Goal: Information Seeking & Learning: Learn about a topic

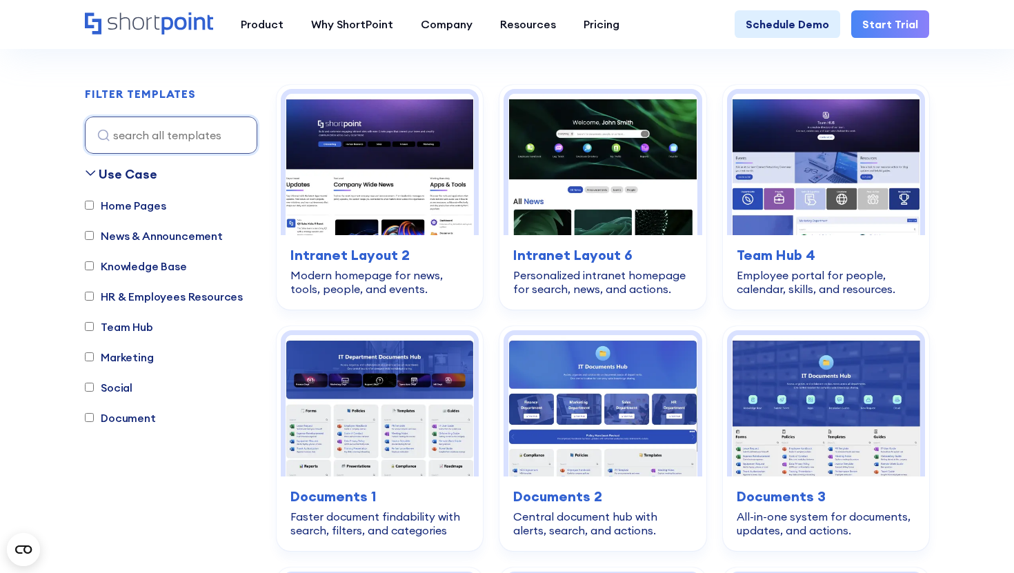
scroll to position [499, 0]
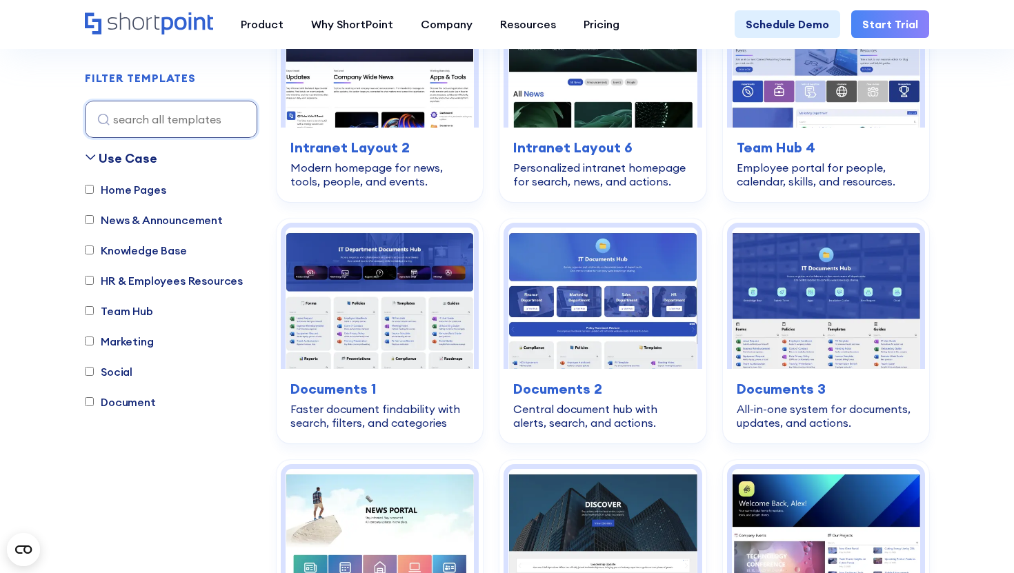
click at [148, 217] on label "News & Announcement" at bounding box center [154, 220] width 138 height 17
click at [94, 217] on input "News & Announcement" at bounding box center [89, 220] width 9 height 9
checkbox input "true"
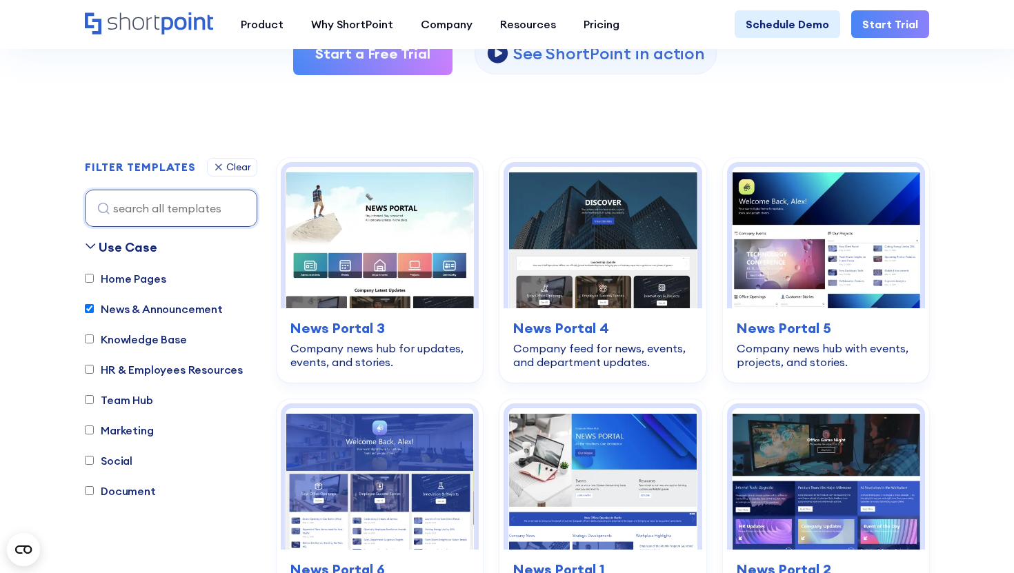
scroll to position [318, 0]
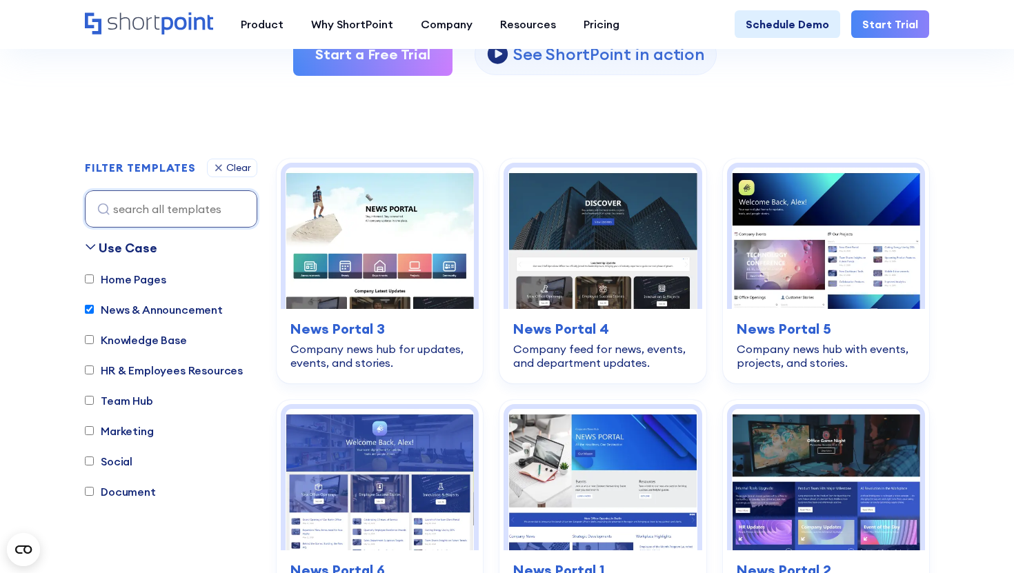
drag, startPoint x: 246, startPoint y: 310, endPoint x: 221, endPoint y: 311, distance: 25.5
click at [221, 311] on div "Home Pages News & Announcement Knowledge Base HR & Employees Resources Team Hub…" at bounding box center [171, 392] width 172 height 243
copy label "News & Announcement"
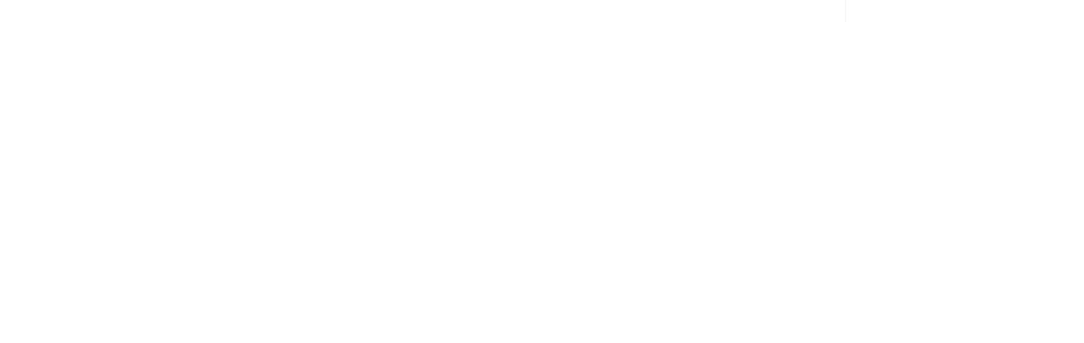
scroll to position [318, 0]
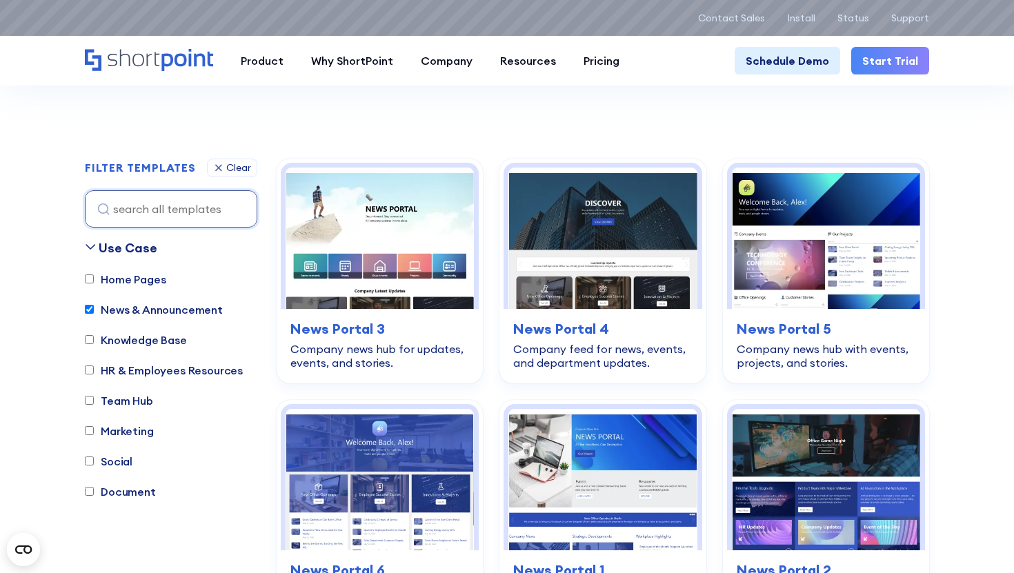
click at [92, 309] on input "News & Announcement" at bounding box center [89, 309] width 9 height 9
checkbox input "false"
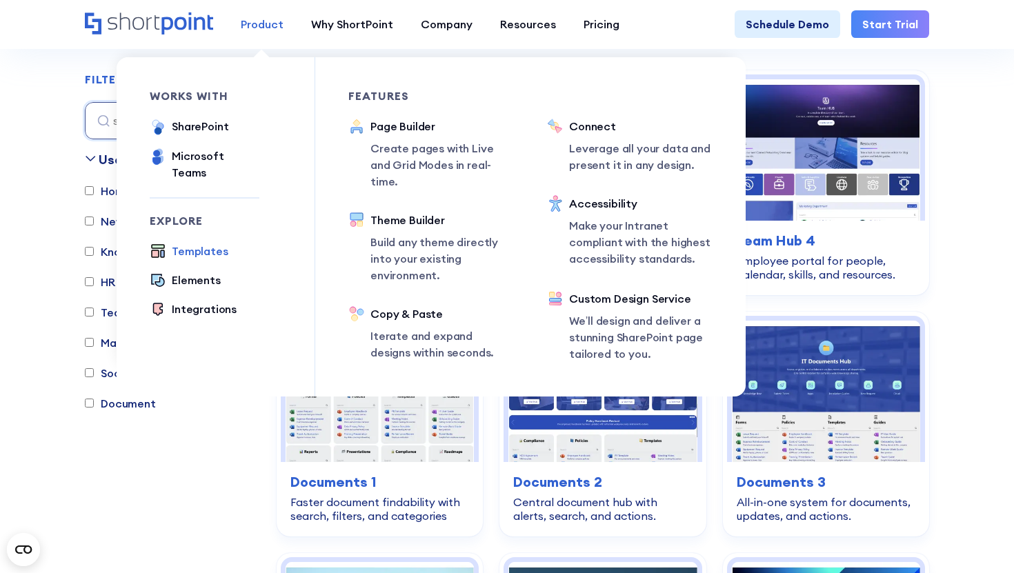
scroll to position [407, 0]
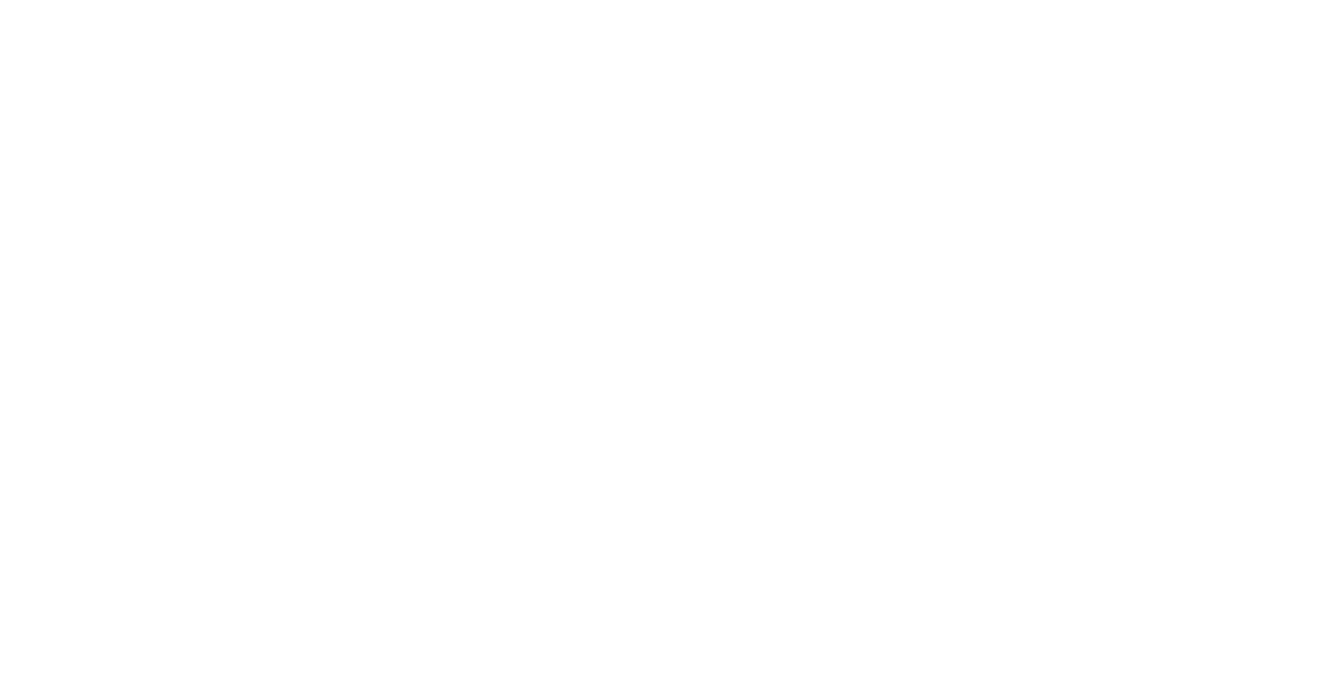
select select "+351"
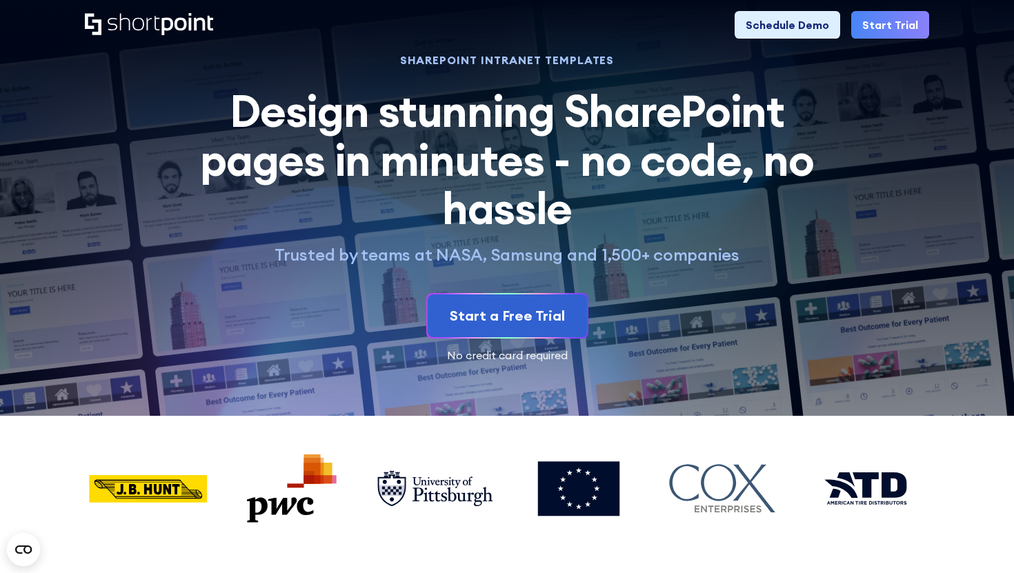
scroll to position [3, 0]
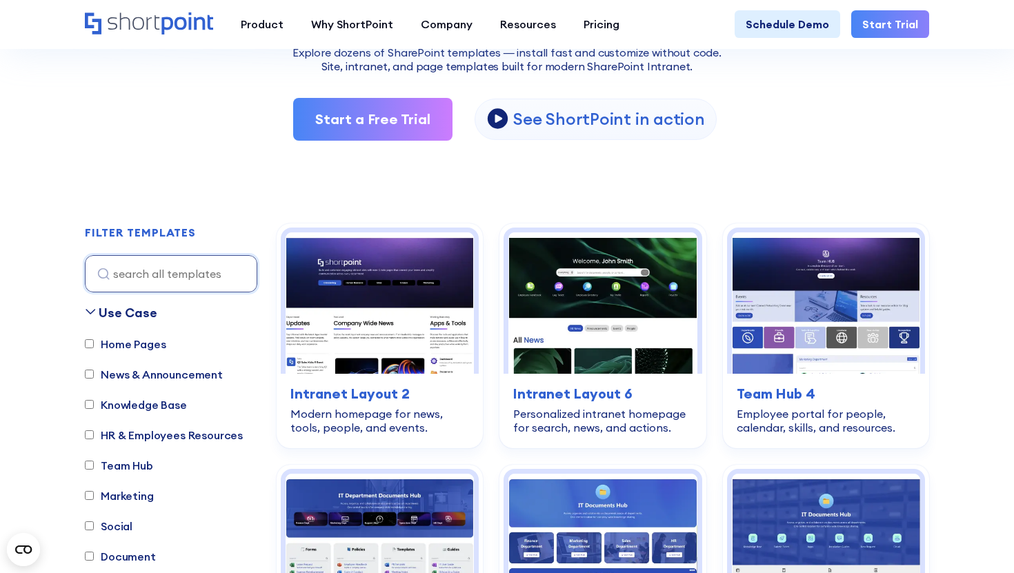
scroll to position [262, 0]
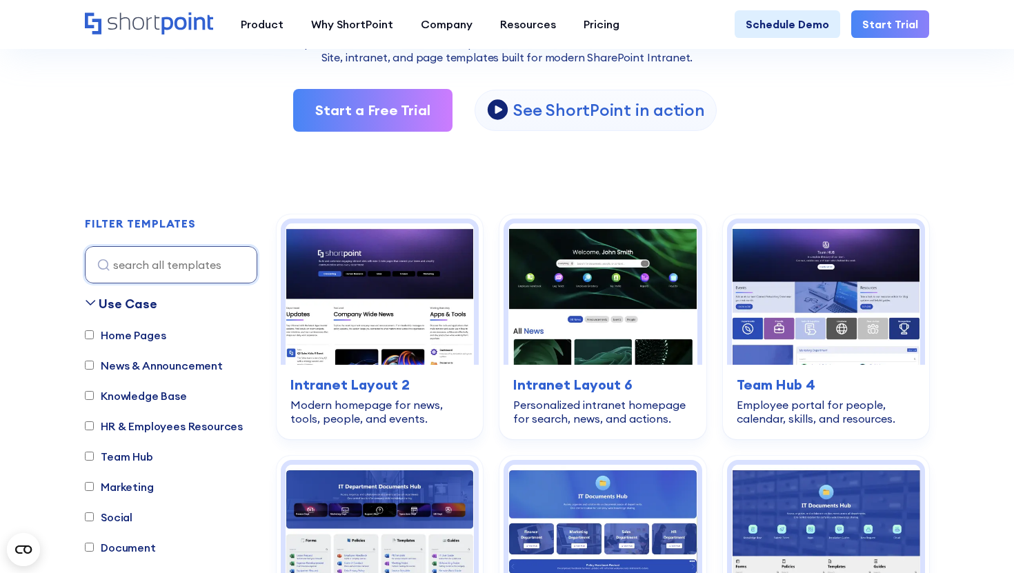
scroll to position [775, 0]
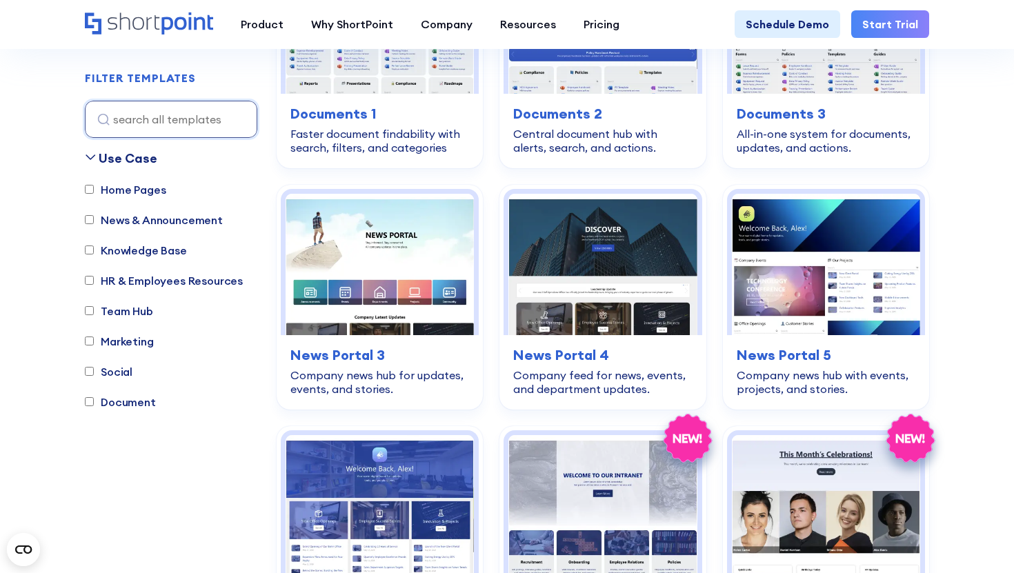
click at [90, 374] on input "Social" at bounding box center [89, 372] width 9 height 9
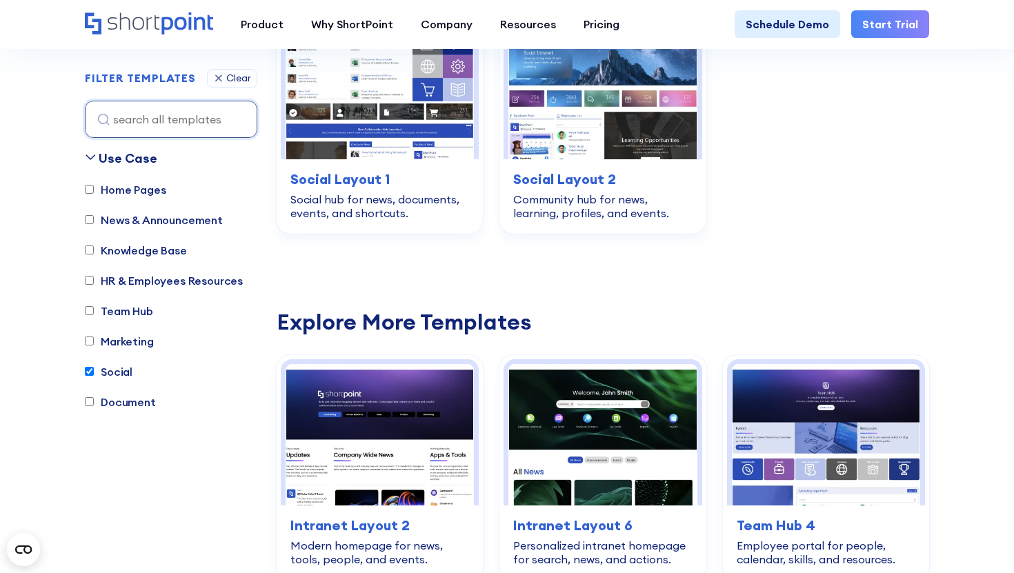
scroll to position [486, 0]
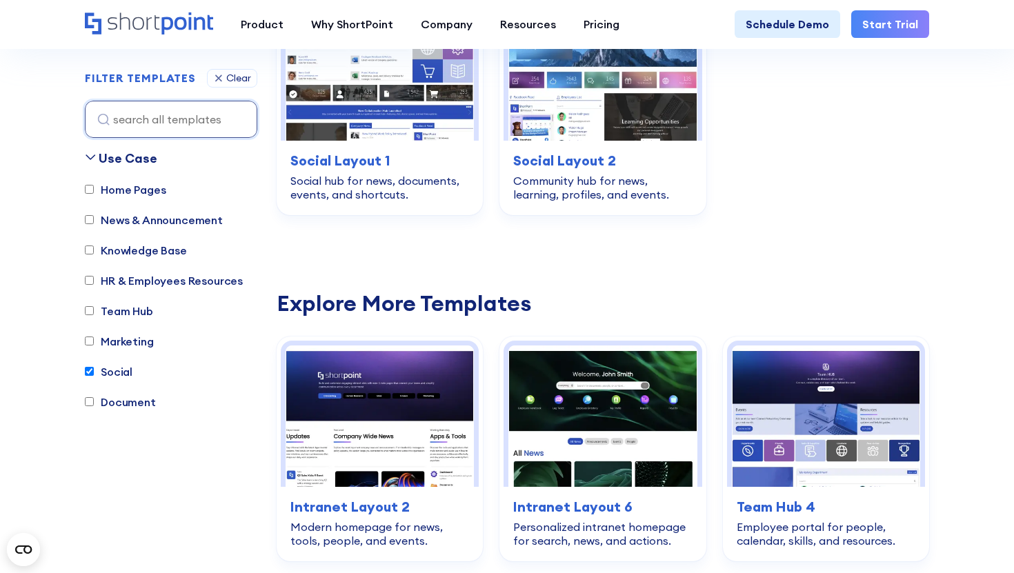
click at [92, 375] on input "Social" at bounding box center [89, 372] width 9 height 9
checkbox input "false"
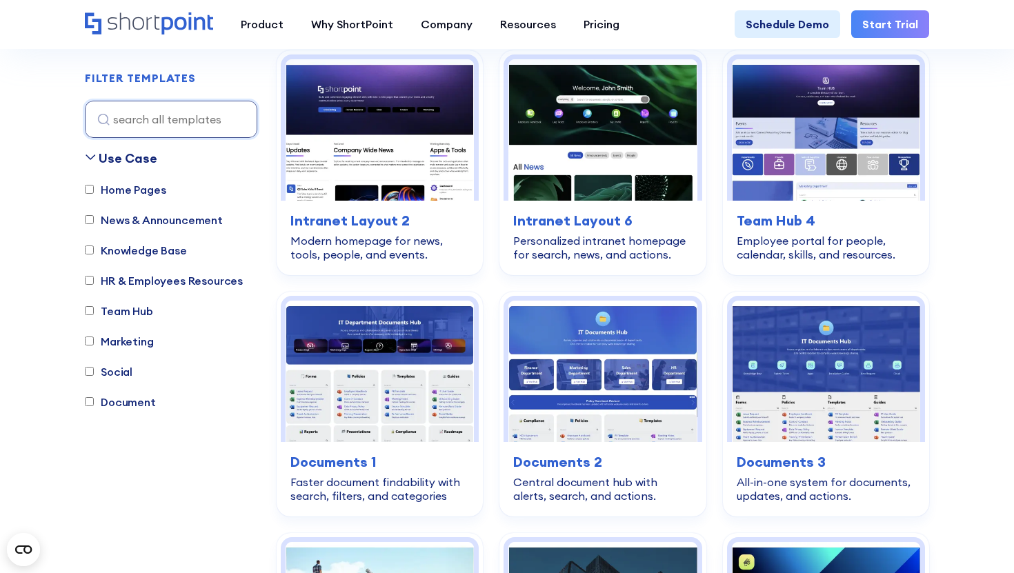
scroll to position [407, 0]
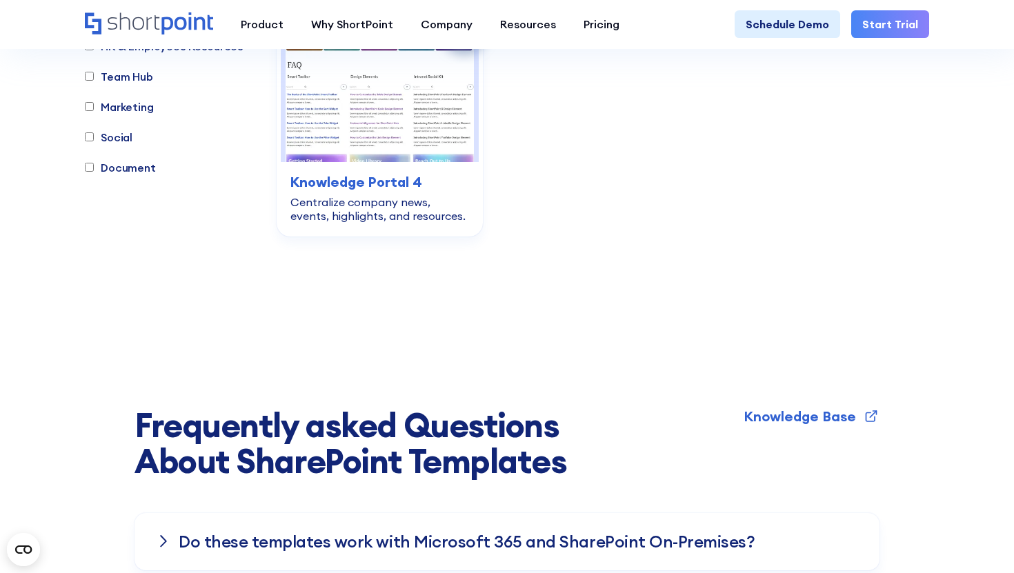
scroll to position [3465, 0]
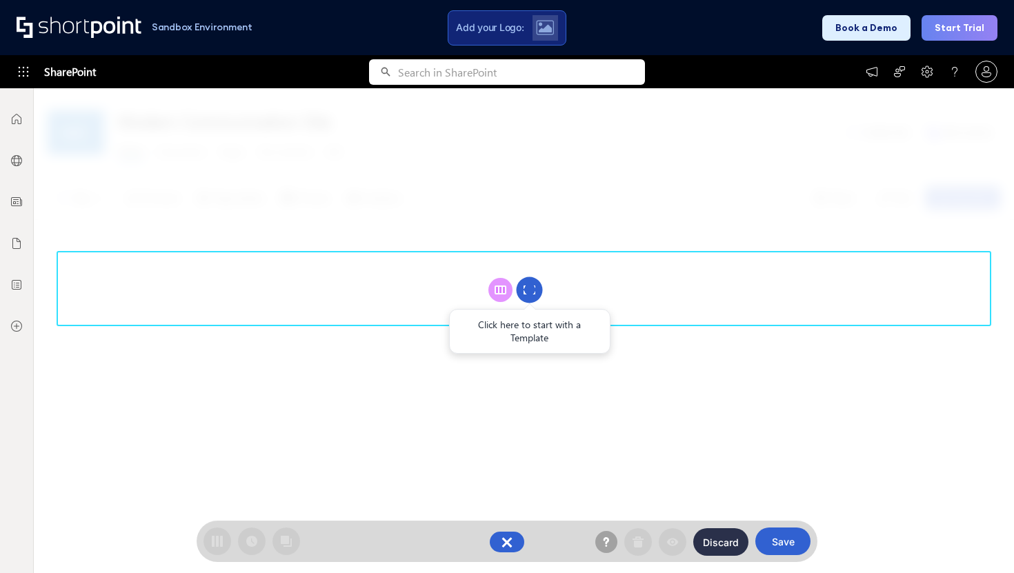
click at [525, 290] on rect at bounding box center [526, 292] width 4 height 4
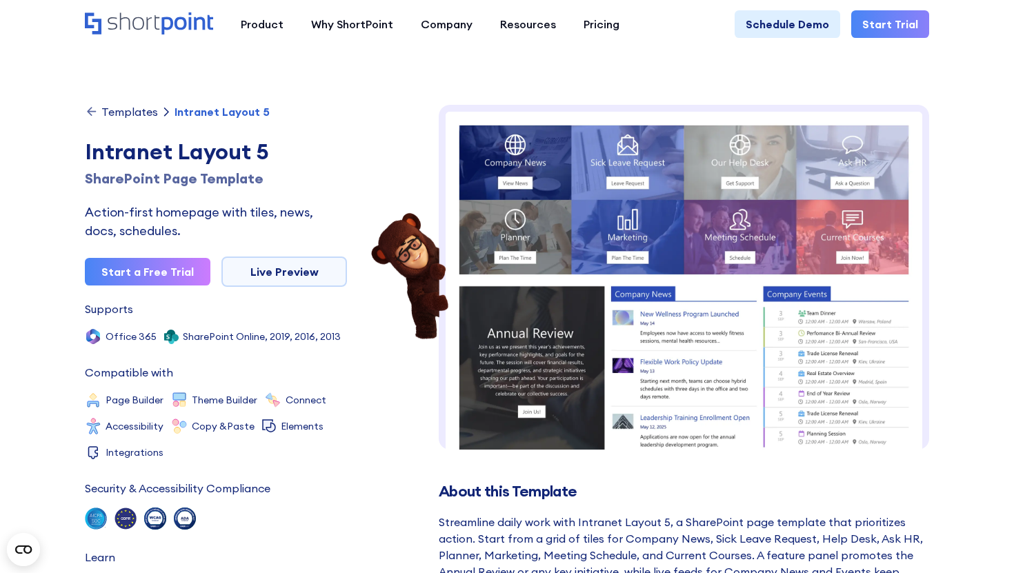
click at [192, 175] on h1 "SharePoint Page Template" at bounding box center [216, 178] width 262 height 21
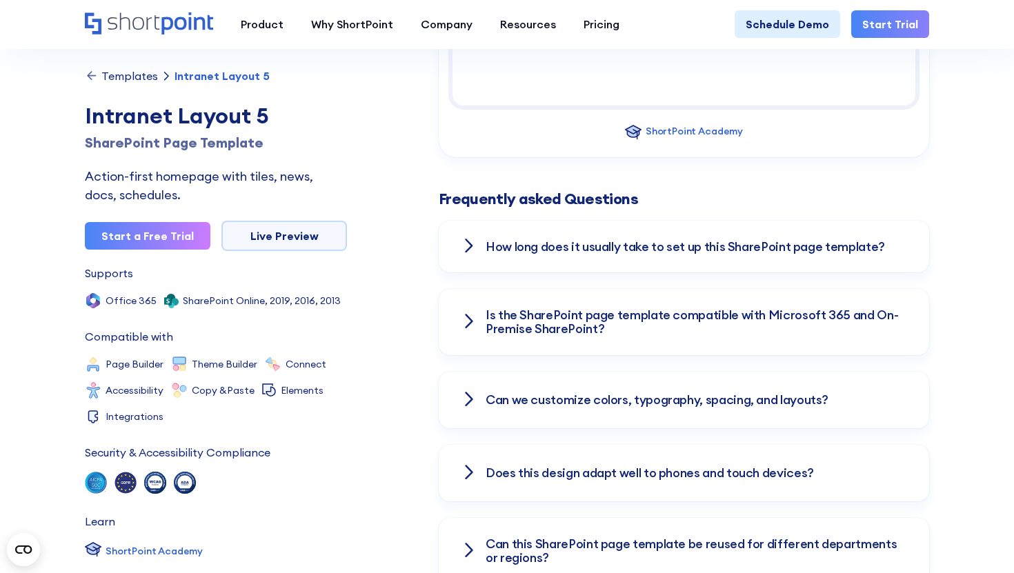
scroll to position [1853, 0]
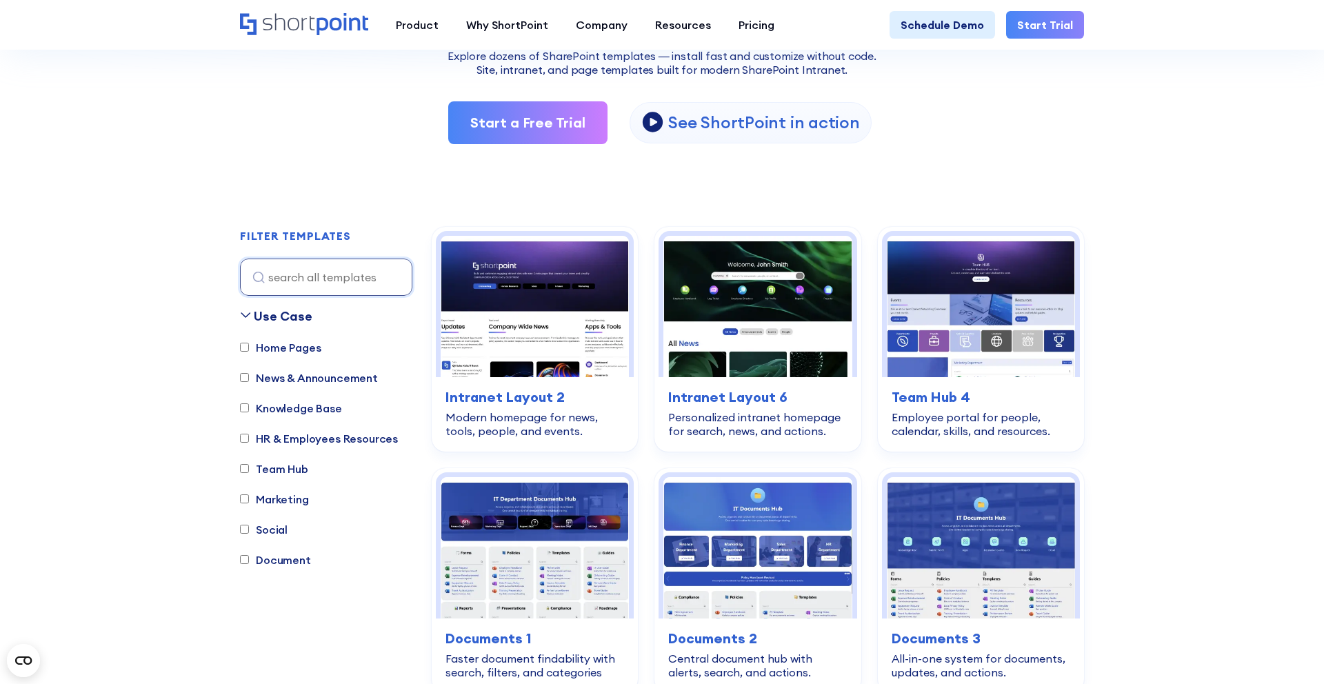
scroll to position [255, 0]
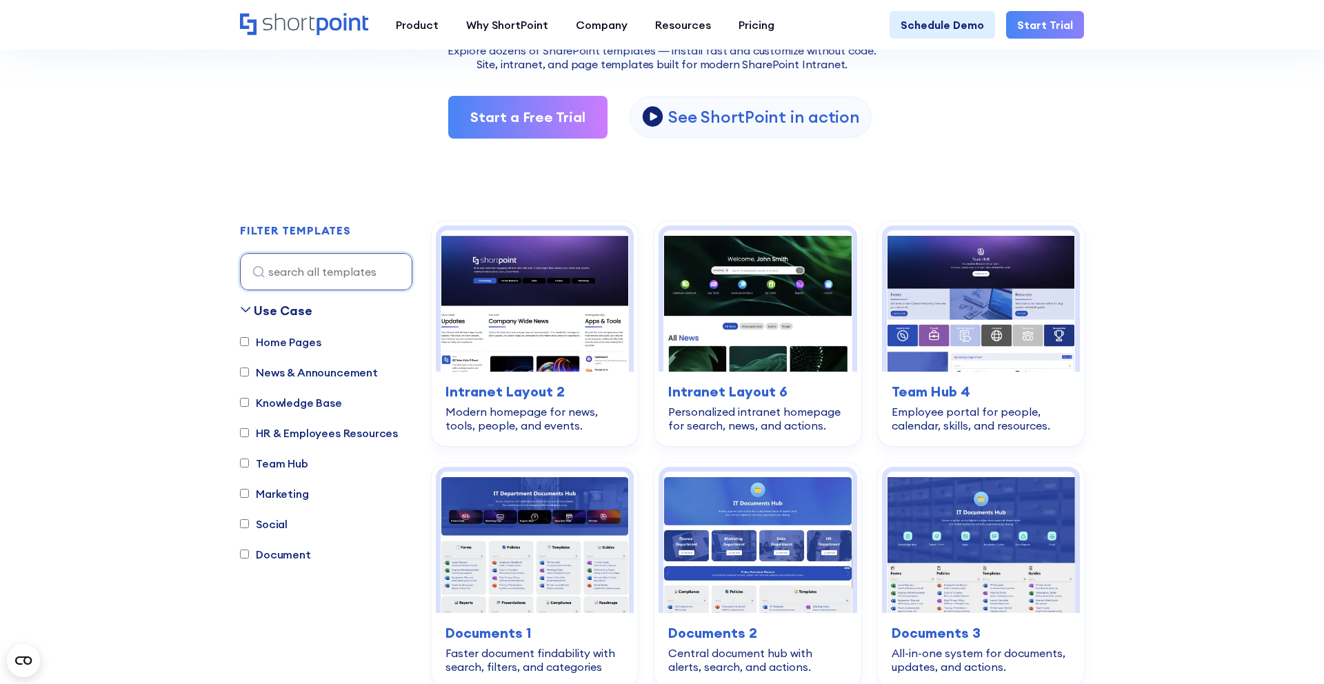
click at [246, 344] on input "Home Pages" at bounding box center [244, 341] width 9 height 9
checkbox input "true"
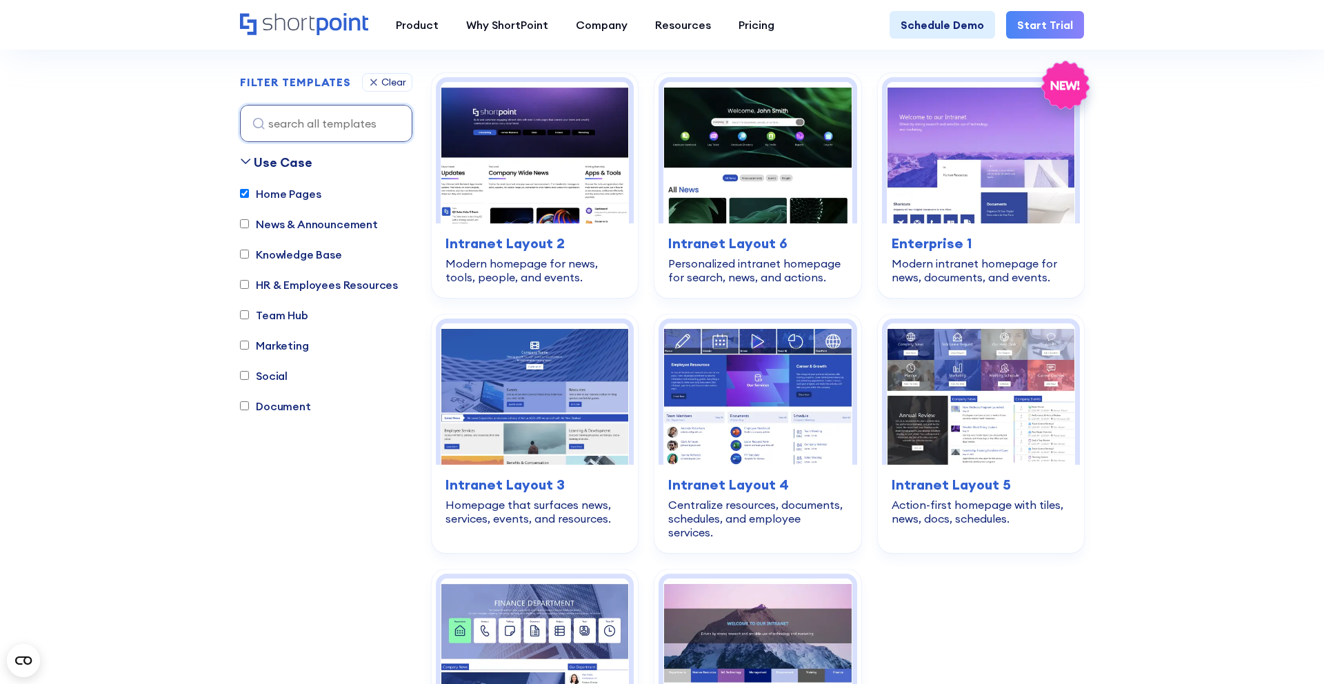
scroll to position [408, 0]
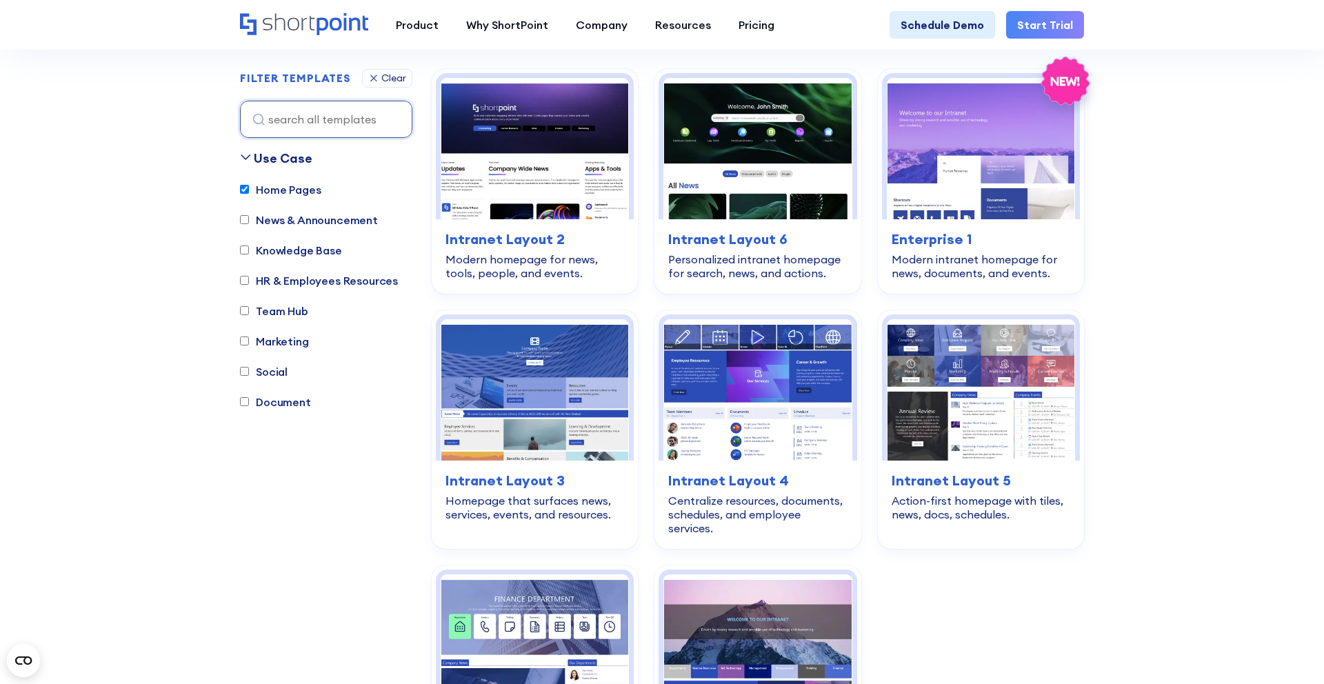
click at [243, 222] on input "News & Announcement" at bounding box center [244, 220] width 9 height 9
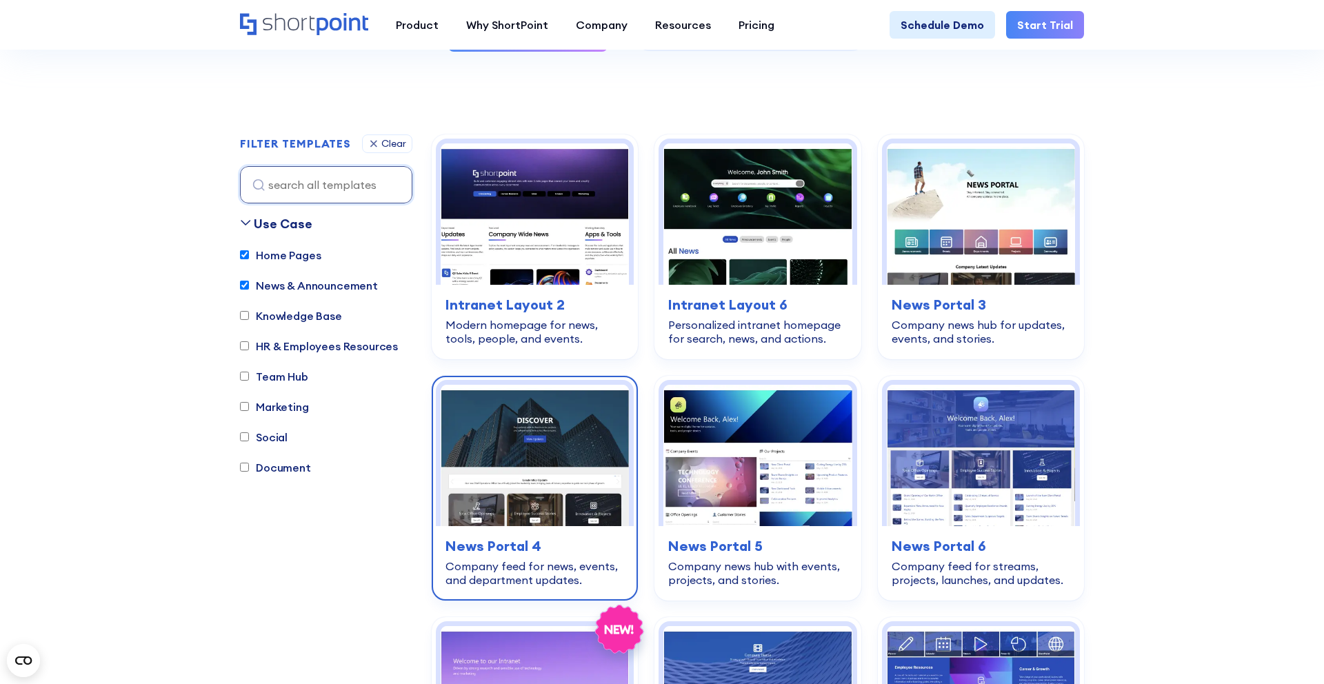
scroll to position [338, 0]
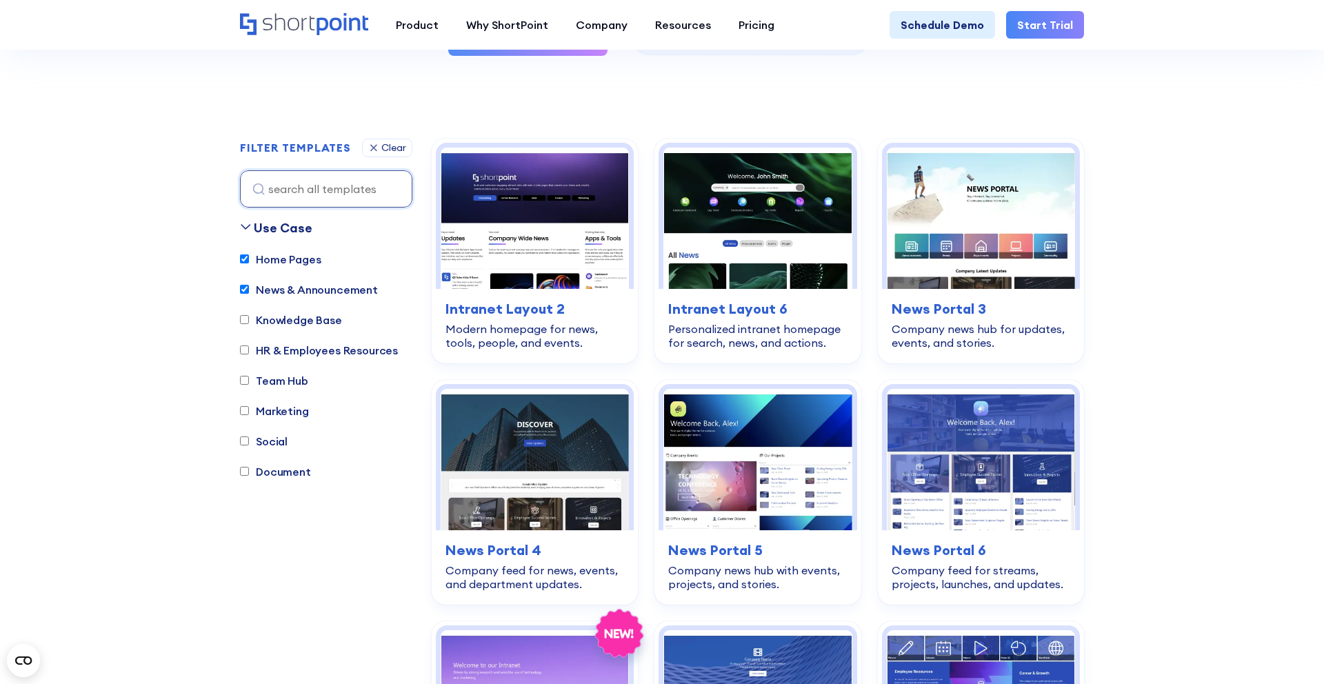
click at [251, 290] on label "News & Announcement" at bounding box center [309, 289] width 138 height 17
click at [249, 290] on input "News & Announcement" at bounding box center [244, 289] width 9 height 9
checkbox input "false"
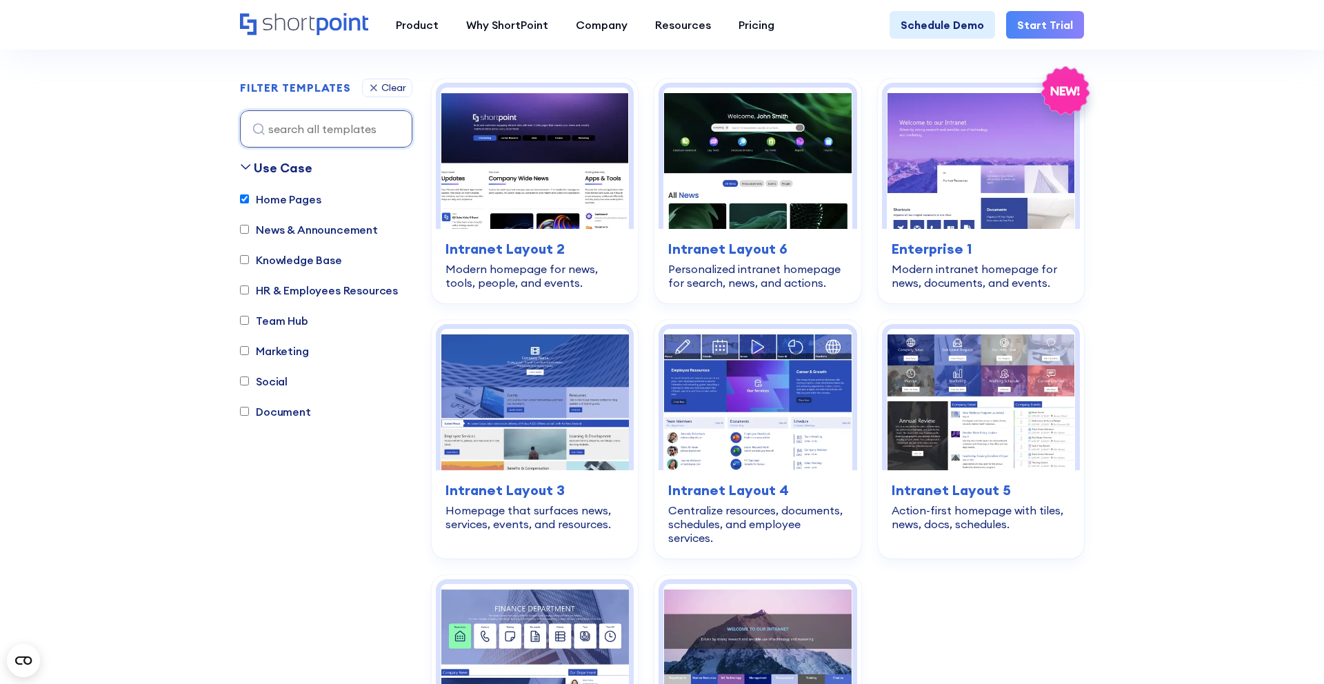
scroll to position [408, 0]
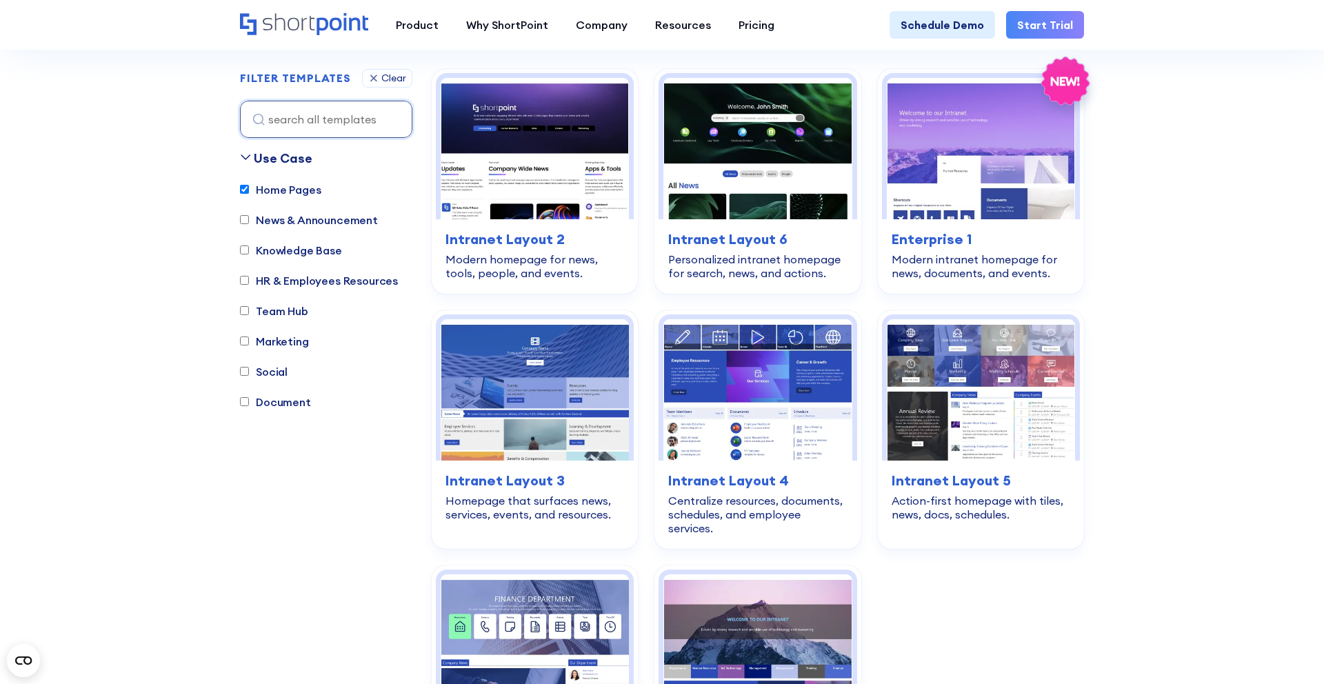
click at [247, 195] on label "Home Pages" at bounding box center [280, 189] width 81 height 17
click at [247, 195] on input "Home Pages" at bounding box center [244, 190] width 9 height 9
checkbox input "false"
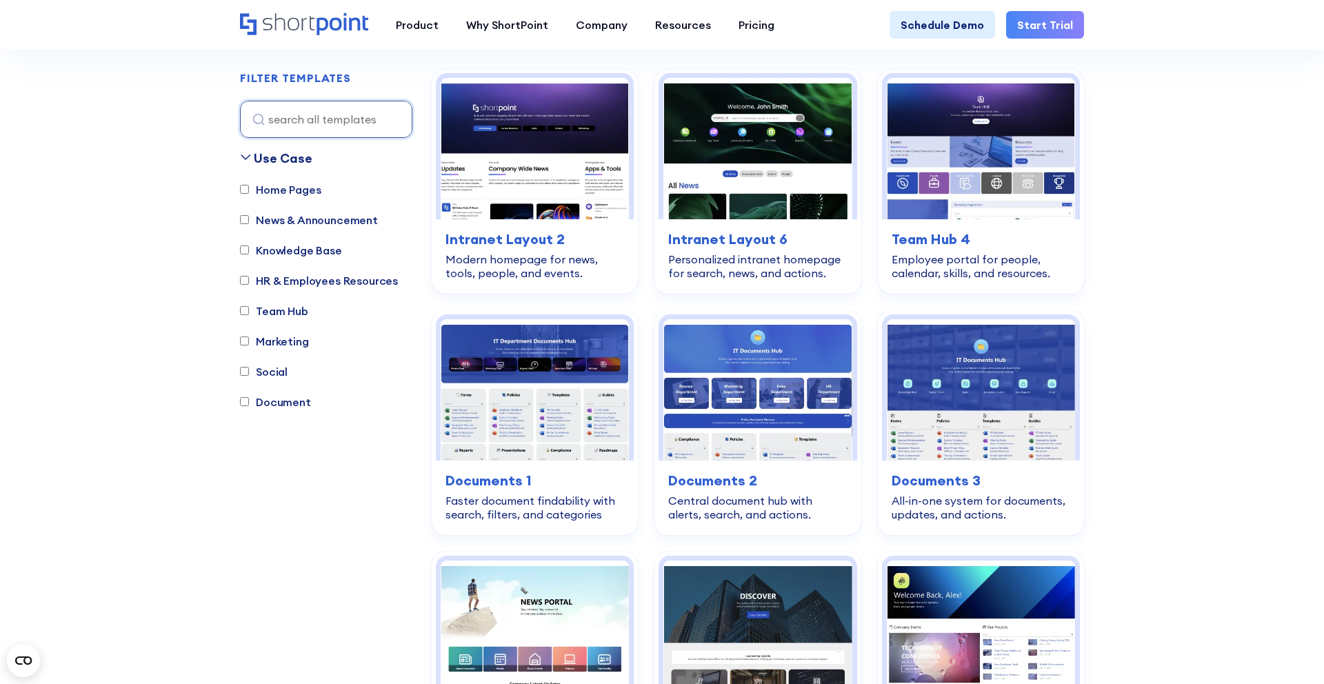
click at [242, 341] on input "Marketing" at bounding box center [244, 341] width 9 height 9
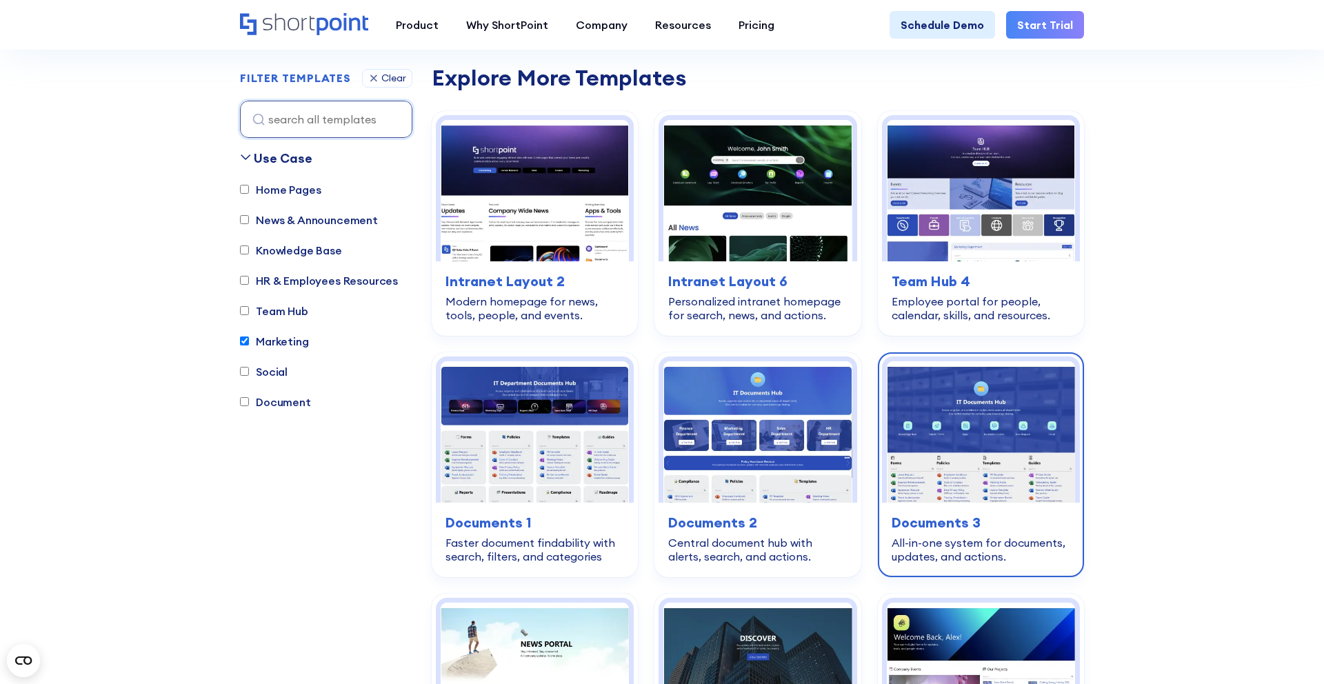
scroll to position [441, 0]
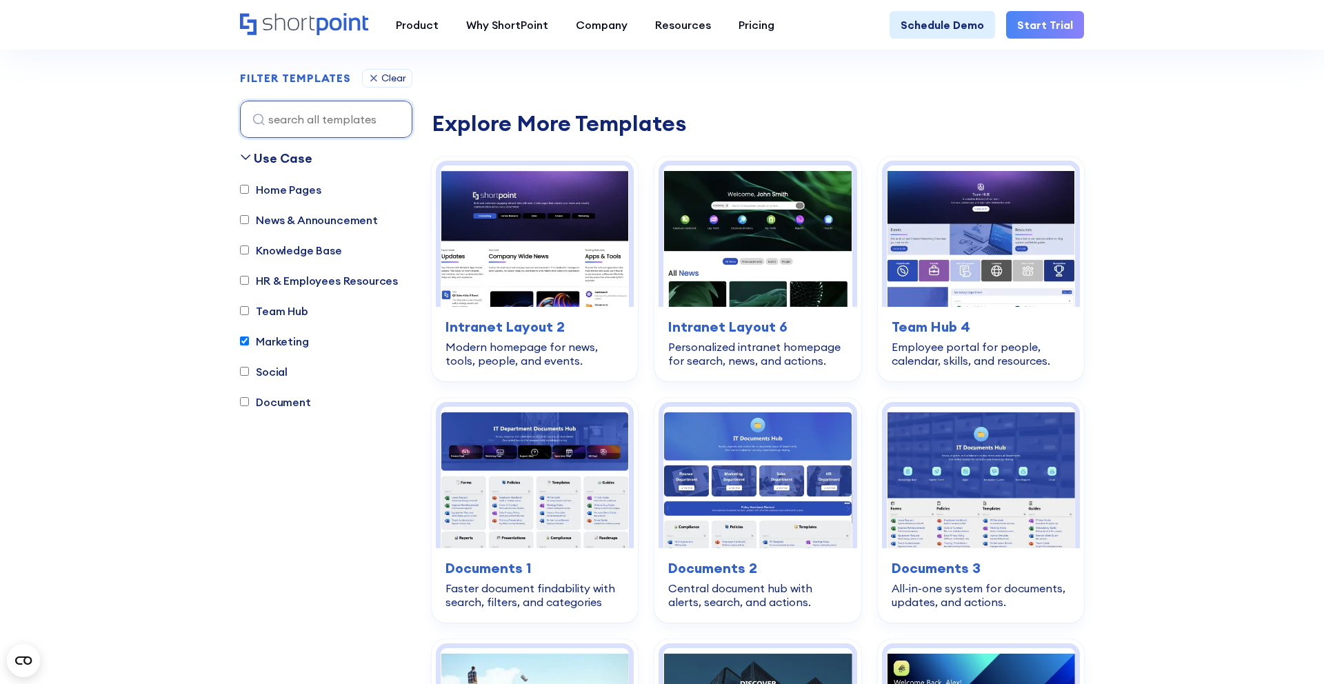
click at [243, 340] on input "Marketing" at bounding box center [244, 341] width 9 height 9
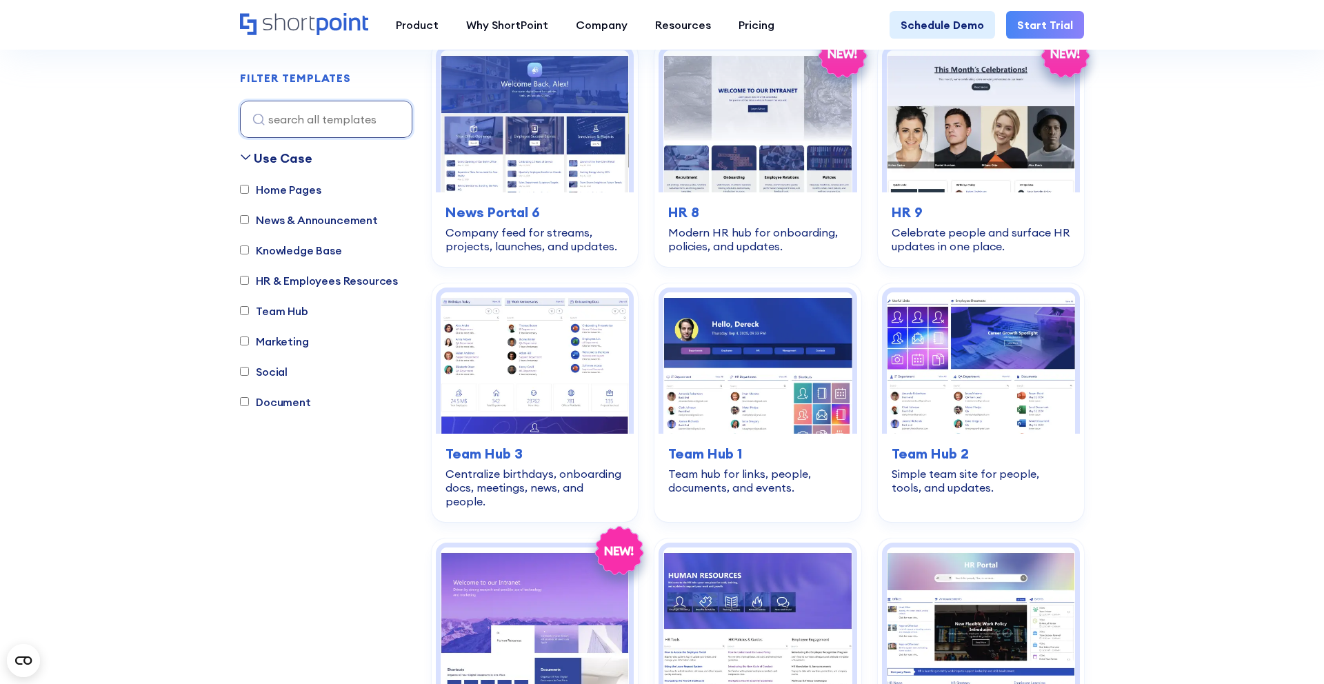
scroll to position [1320, 0]
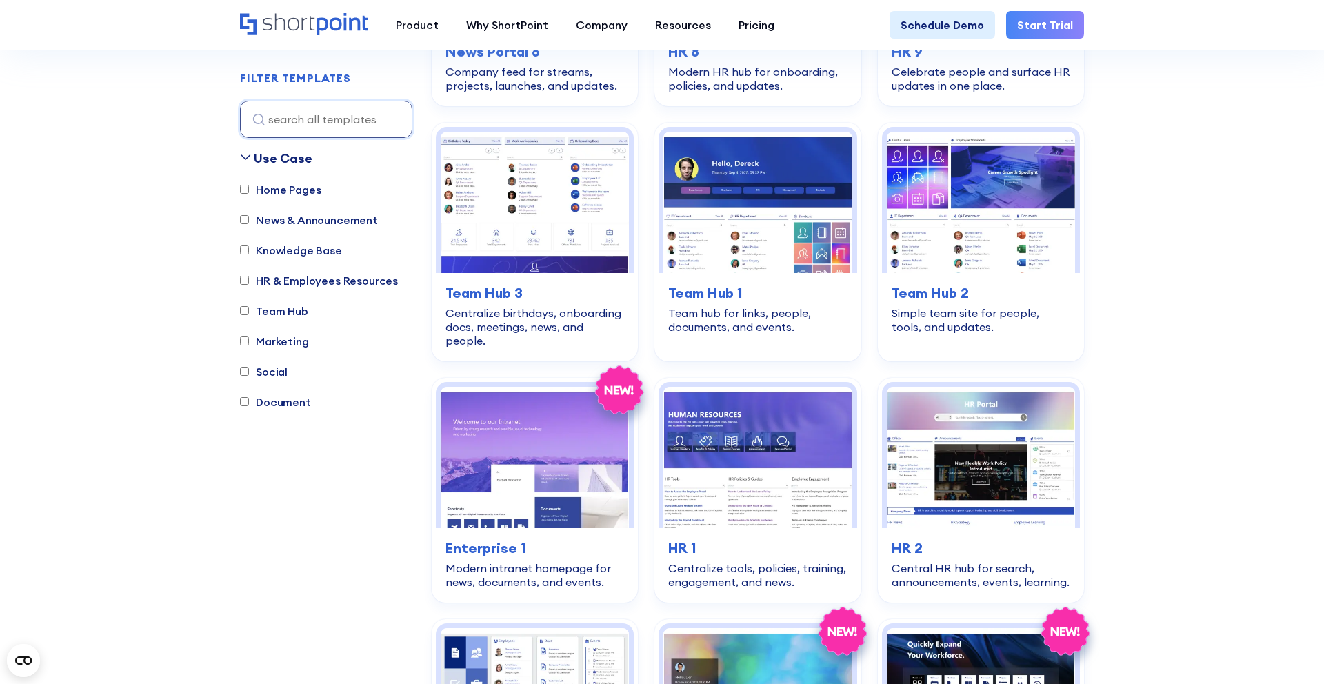
click at [295, 333] on label "Marketing" at bounding box center [274, 341] width 69 height 17
click at [249, 337] on input "Marketing" at bounding box center [244, 341] width 9 height 9
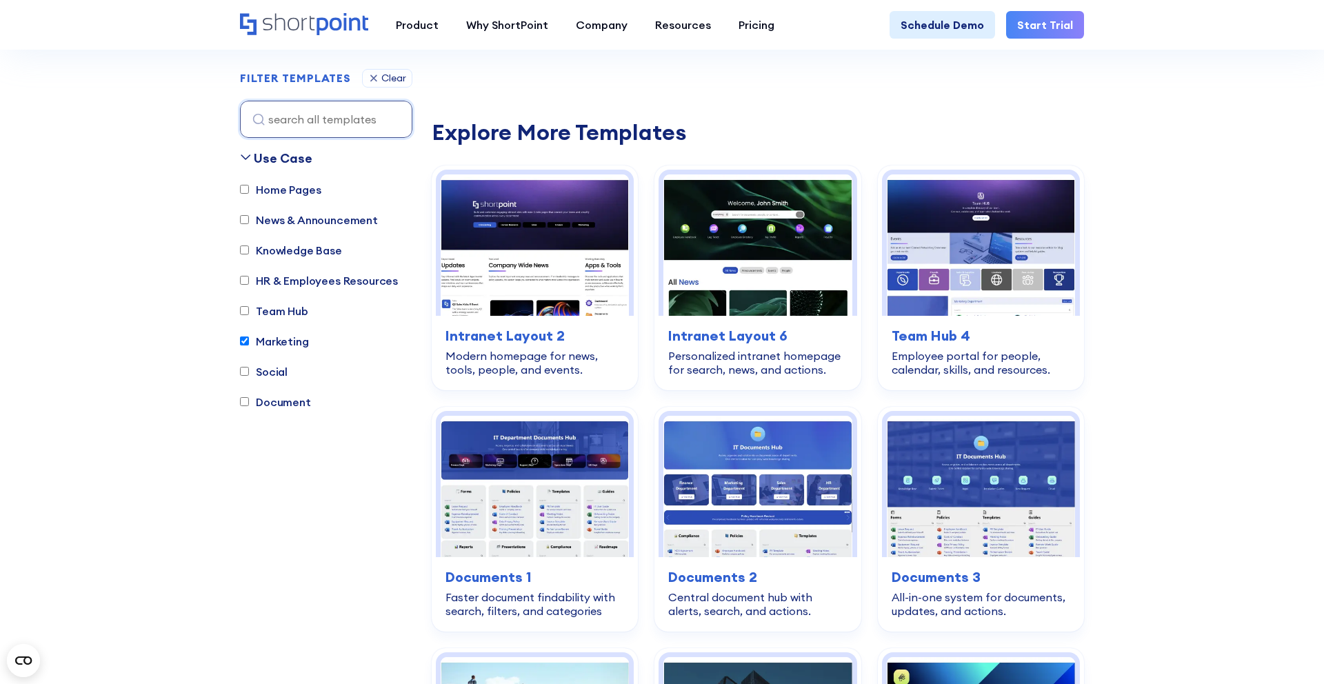
scroll to position [408, 0]
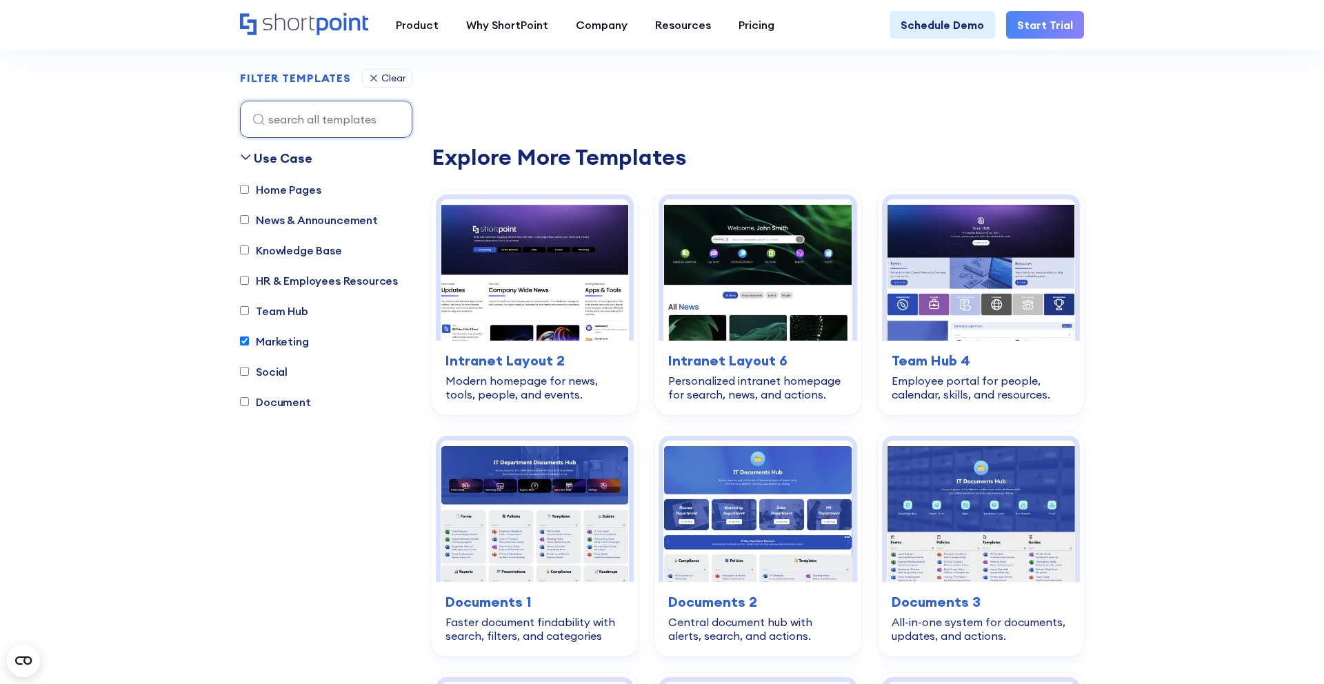
click at [286, 342] on label "Marketing" at bounding box center [274, 341] width 69 height 17
click at [249, 342] on input "Marketing" at bounding box center [244, 341] width 9 height 9
checkbox input "false"
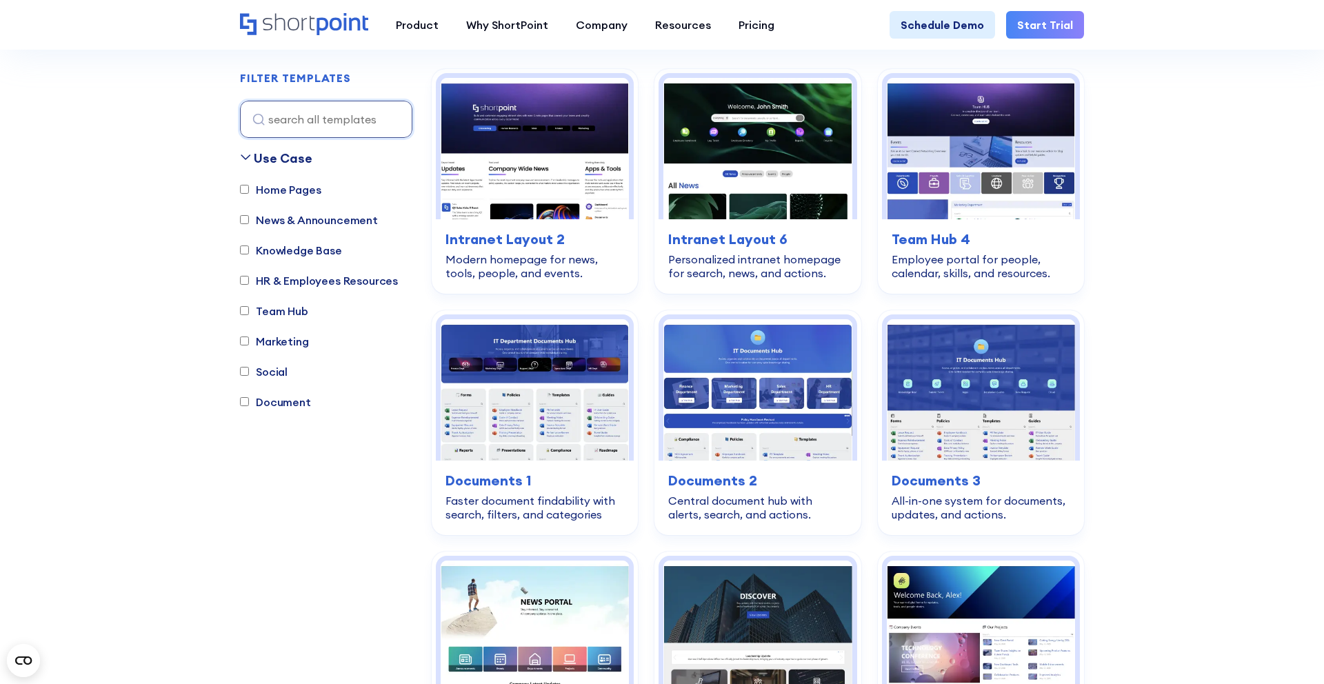
click at [269, 373] on label "Social" at bounding box center [264, 371] width 48 height 17
click at [249, 373] on input "Social" at bounding box center [244, 372] width 9 height 9
checkbox input "true"
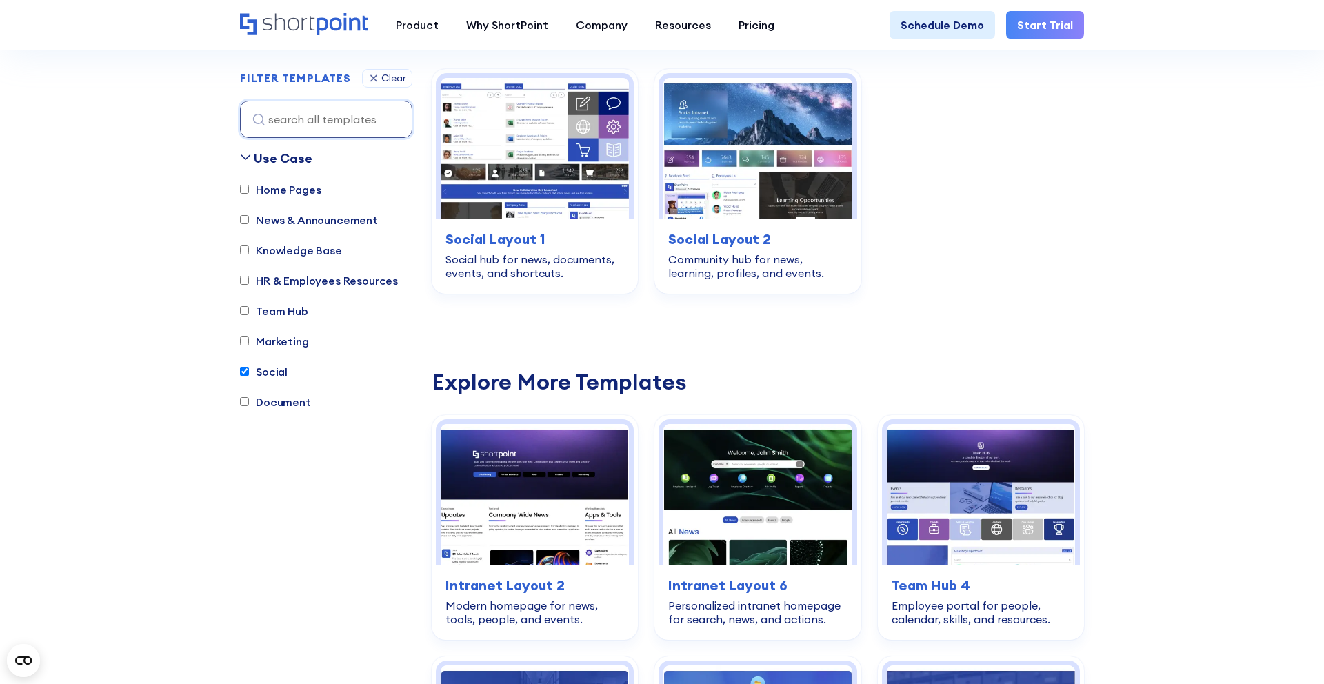
click at [272, 339] on label "Marketing" at bounding box center [274, 341] width 69 height 17
click at [249, 339] on input "Marketing" at bounding box center [244, 341] width 9 height 9
checkbox input "true"
click at [266, 366] on label "Social" at bounding box center [264, 371] width 48 height 17
click at [249, 368] on input "Social" at bounding box center [244, 372] width 9 height 9
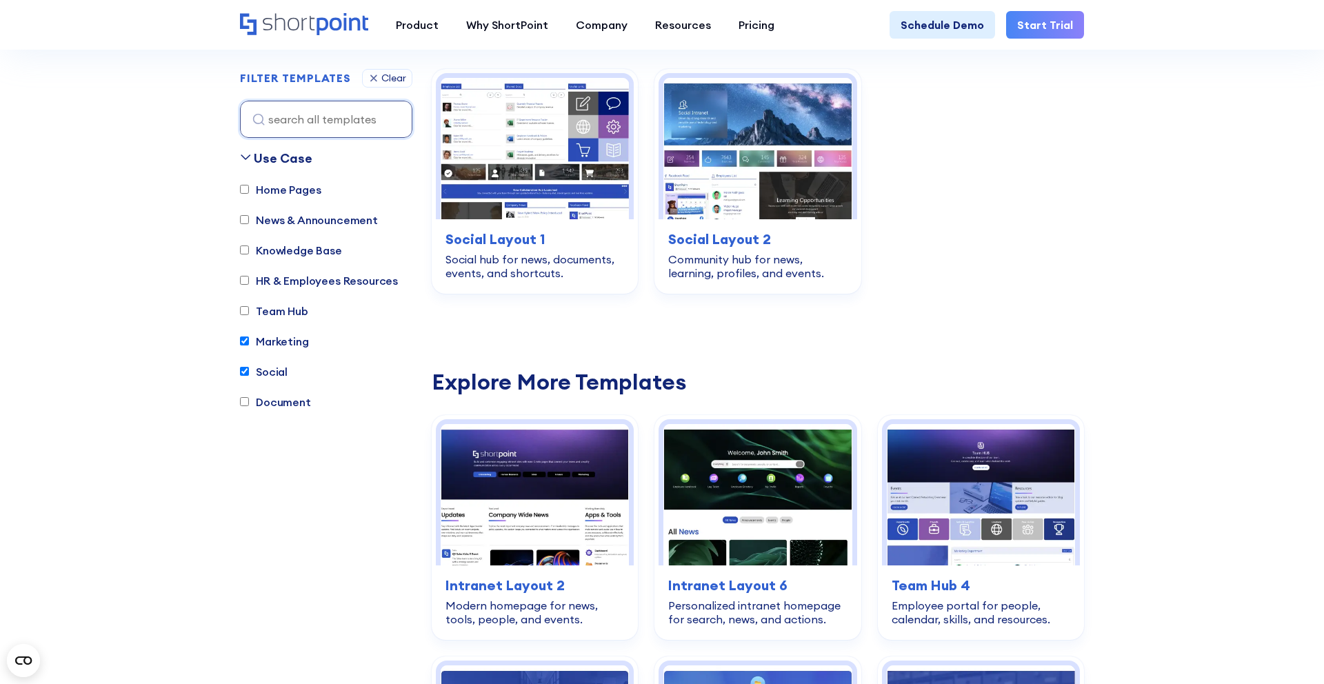
checkbox input "false"
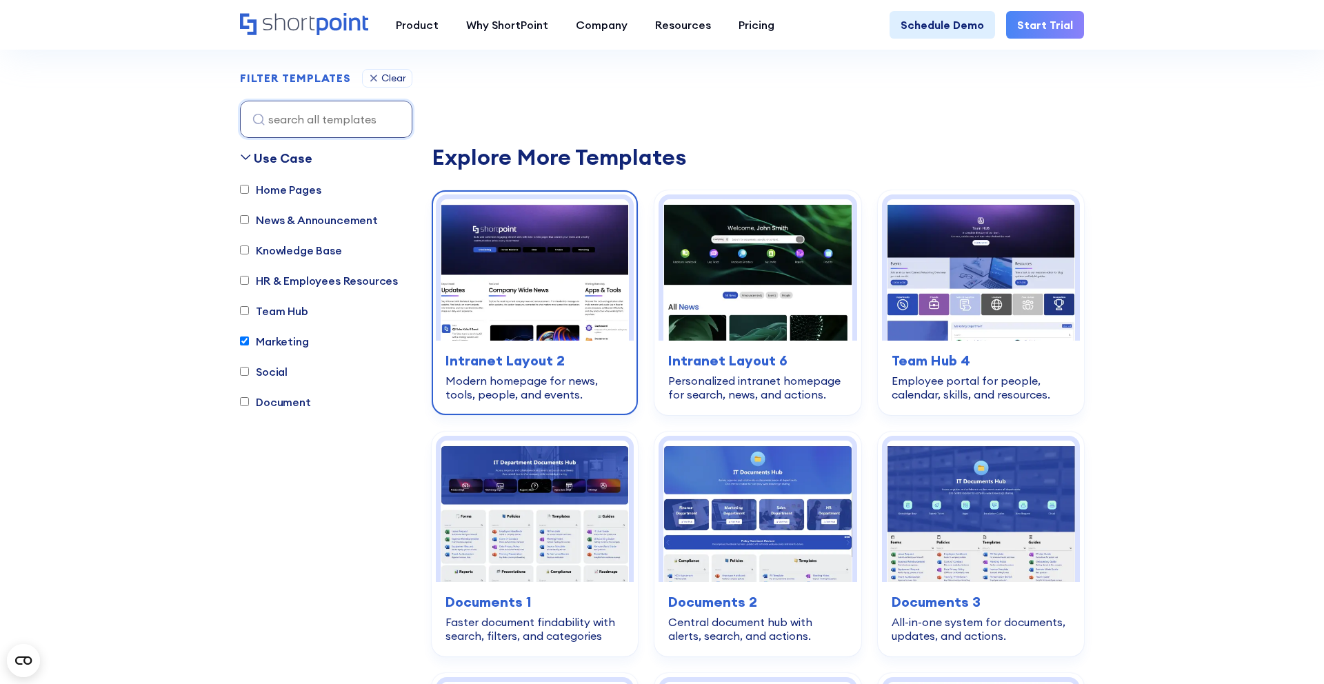
scroll to position [0, 0]
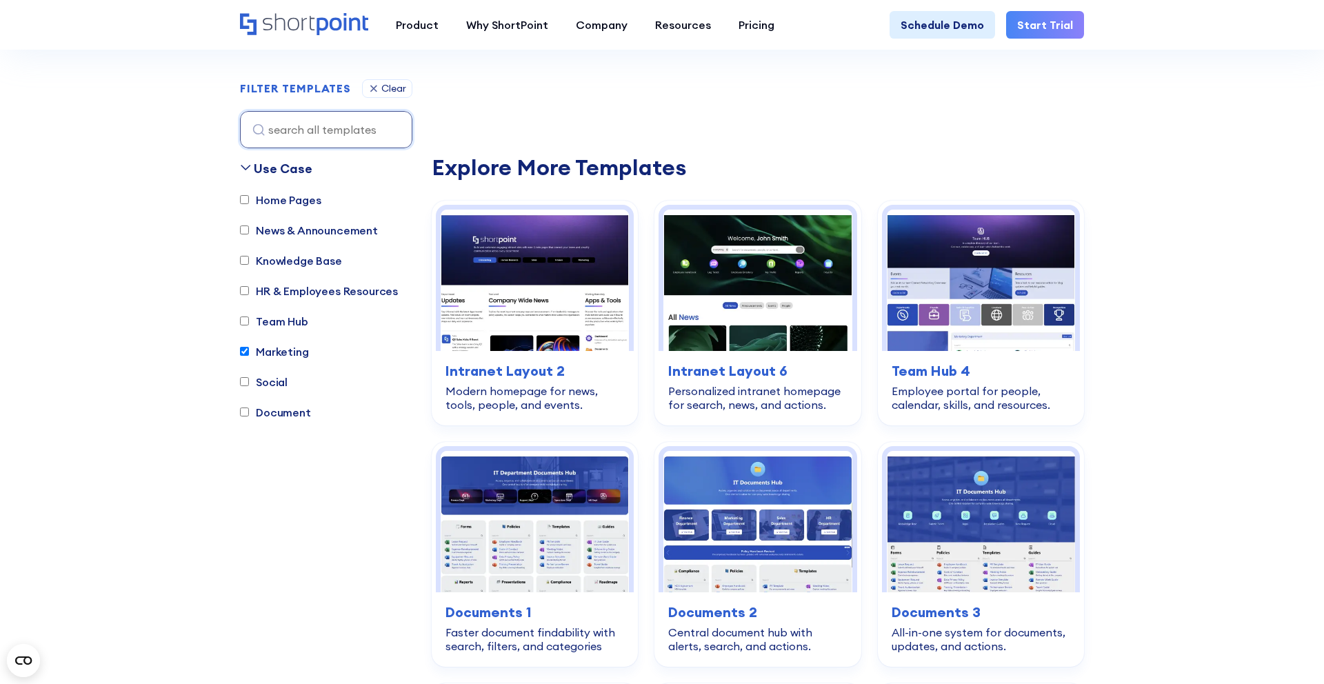
click at [277, 354] on label "Marketing" at bounding box center [274, 351] width 69 height 17
click at [249, 354] on input "Marketing" at bounding box center [244, 351] width 9 height 9
checkbox input "false"
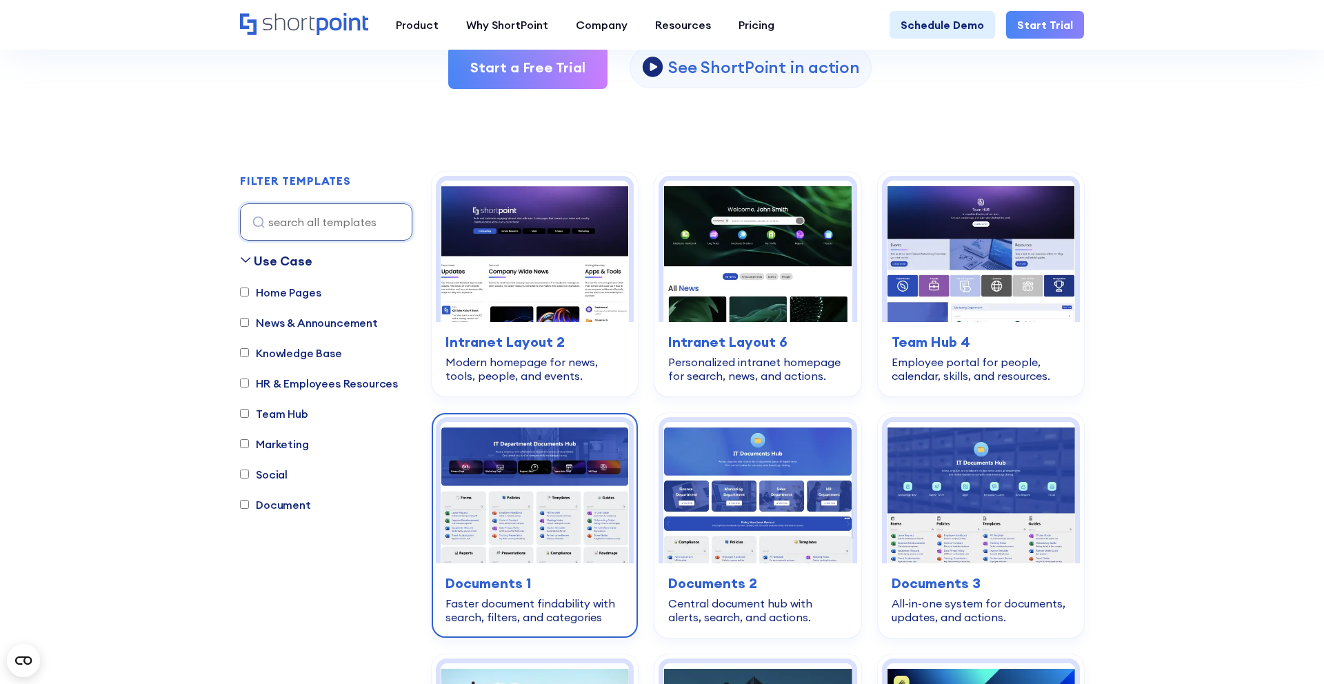
scroll to position [288, 0]
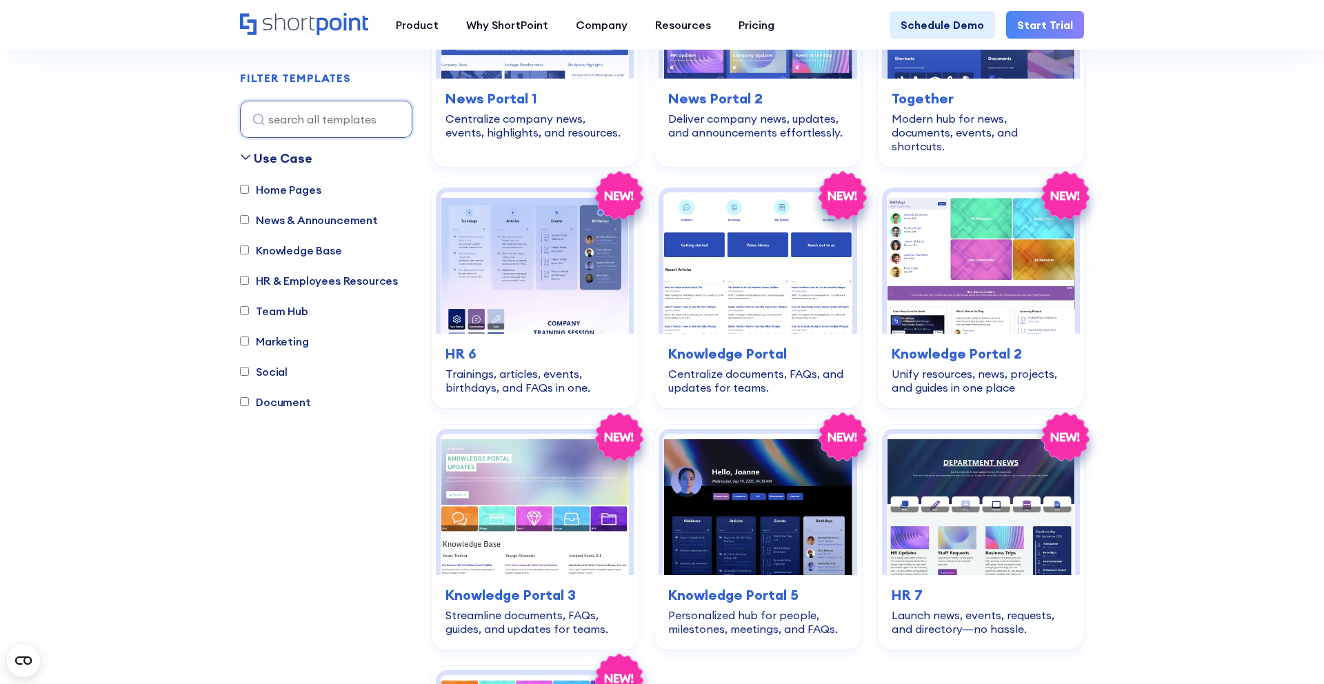
scroll to position [2761, 0]
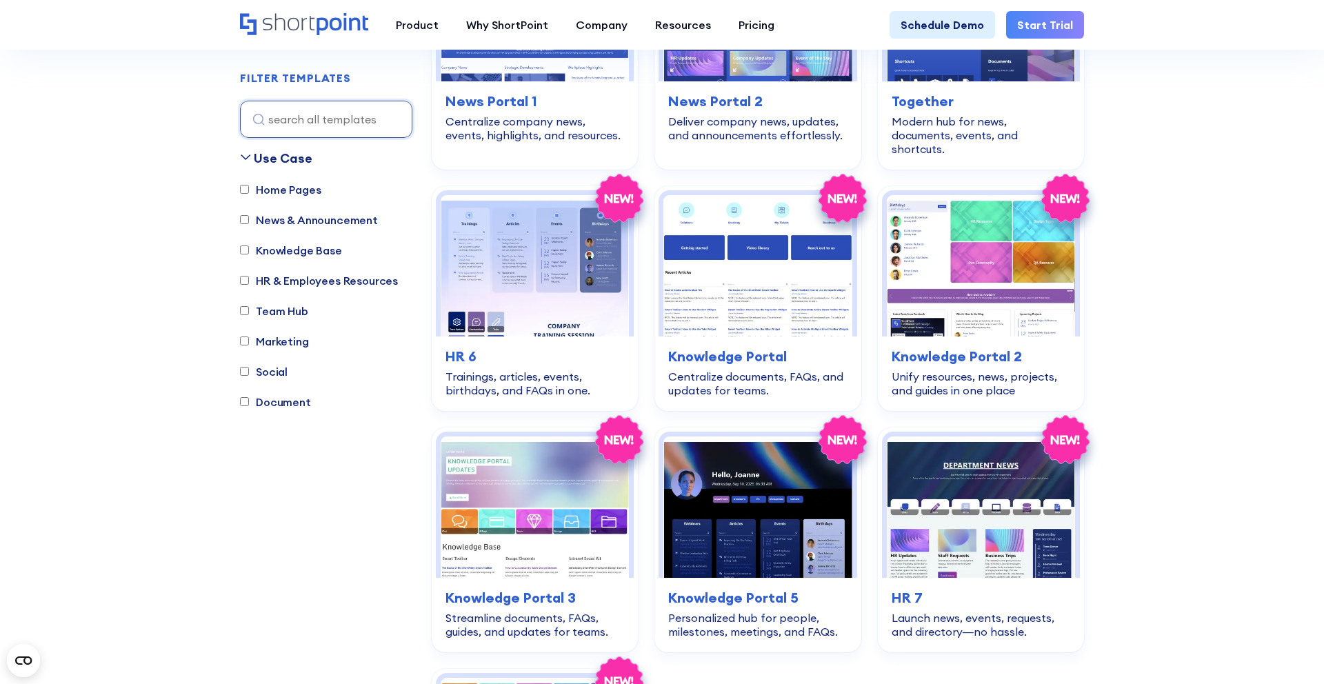
click at [270, 308] on label "Team Hub" at bounding box center [274, 311] width 68 height 17
click at [249, 308] on input "Team Hub" at bounding box center [244, 311] width 9 height 9
checkbox input "true"
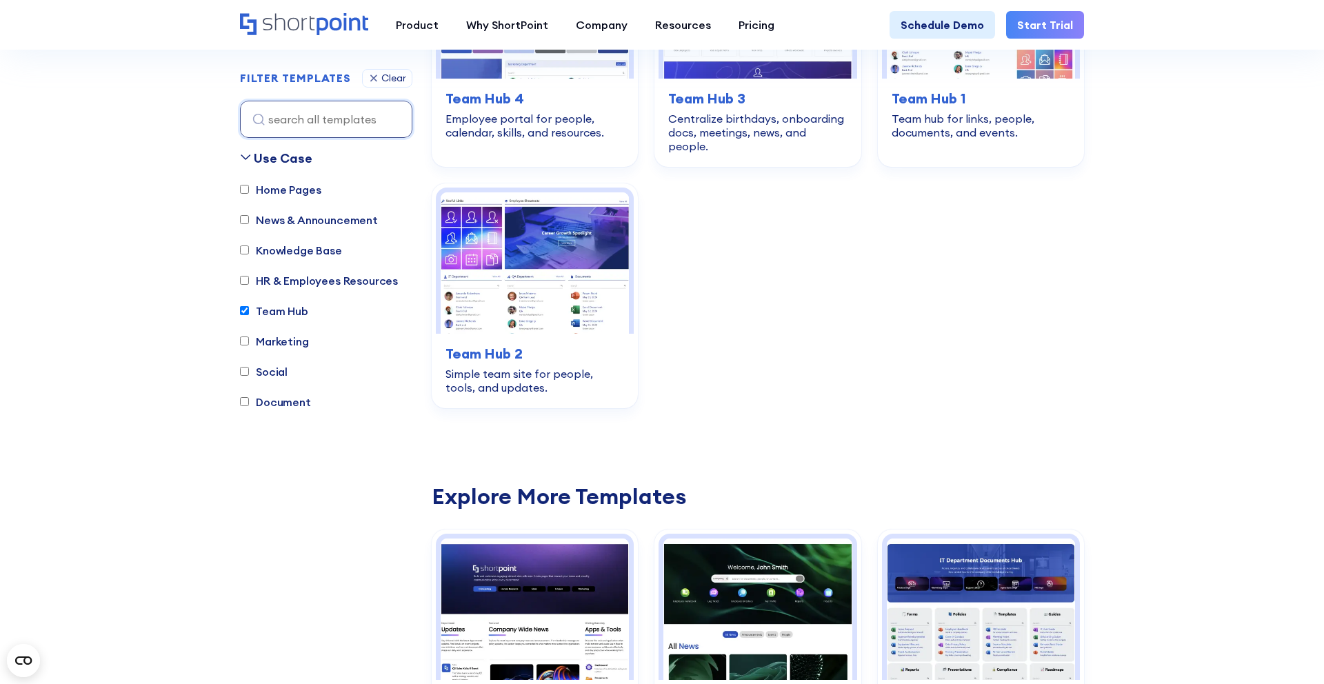
scroll to position [583, 0]
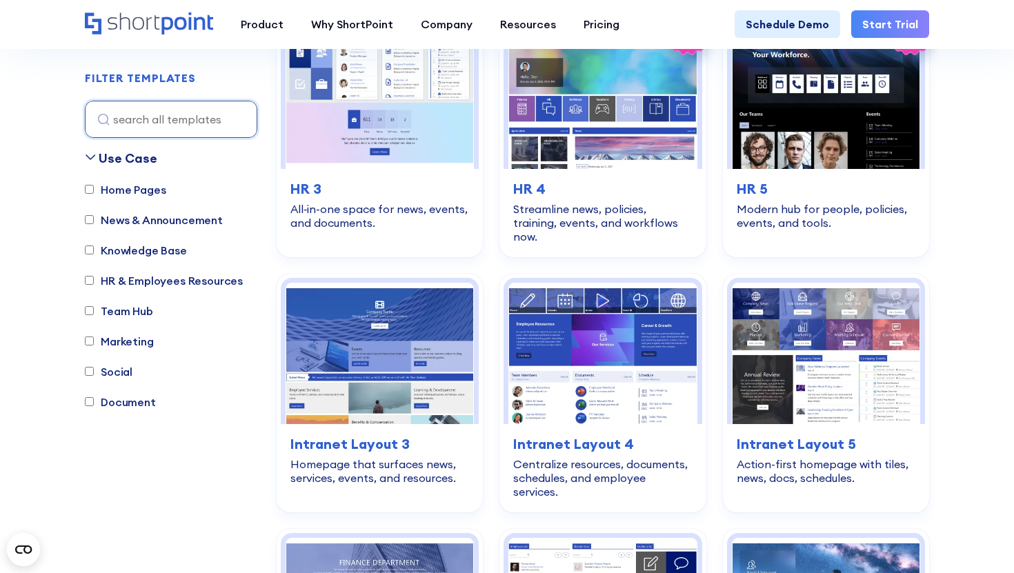
scroll to position [1924, 0]
